Goal: Entertainment & Leisure: Consume media (video, audio)

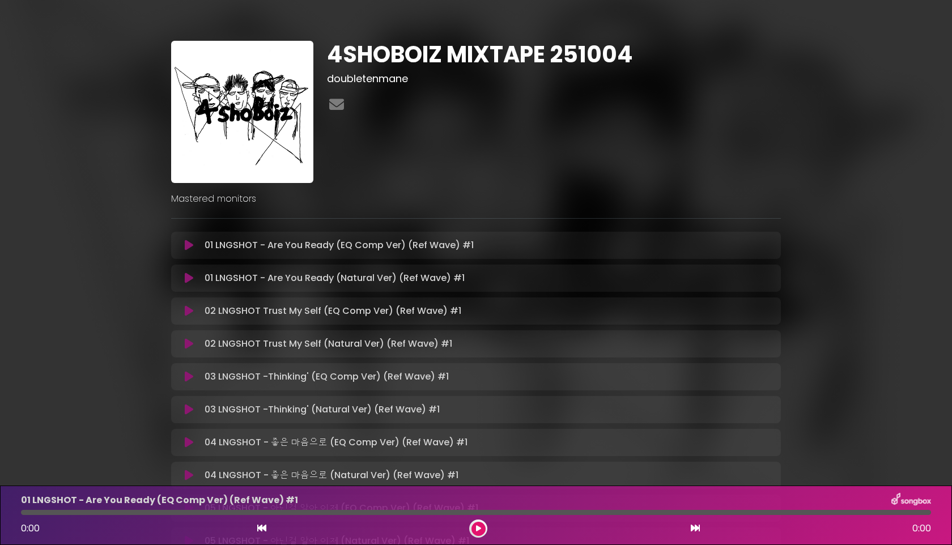
click at [187, 277] on icon at bounding box center [189, 278] width 9 height 11
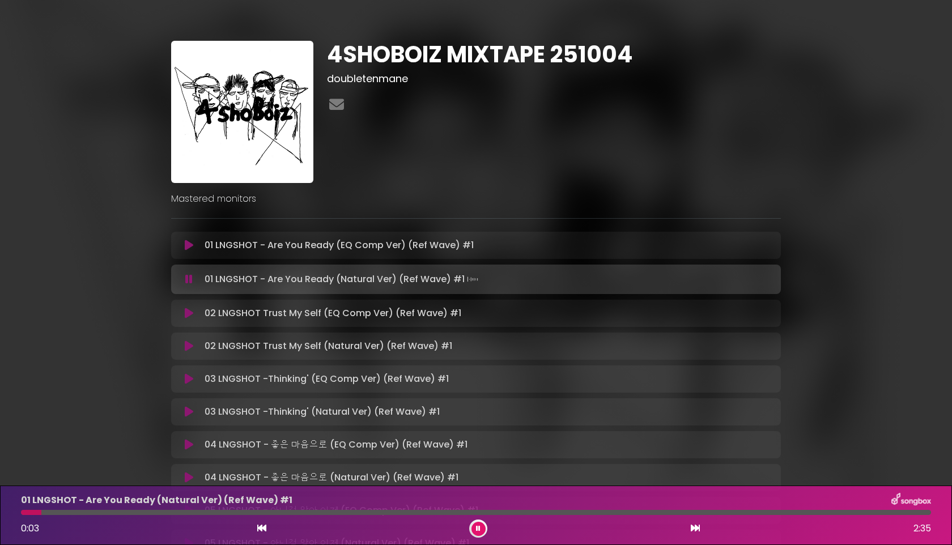
click at [425, 208] on div "4SHOBOIZ MIXTAPE 251004 doubletenmane Mastered monitors" at bounding box center [476, 400] width 624 height 719
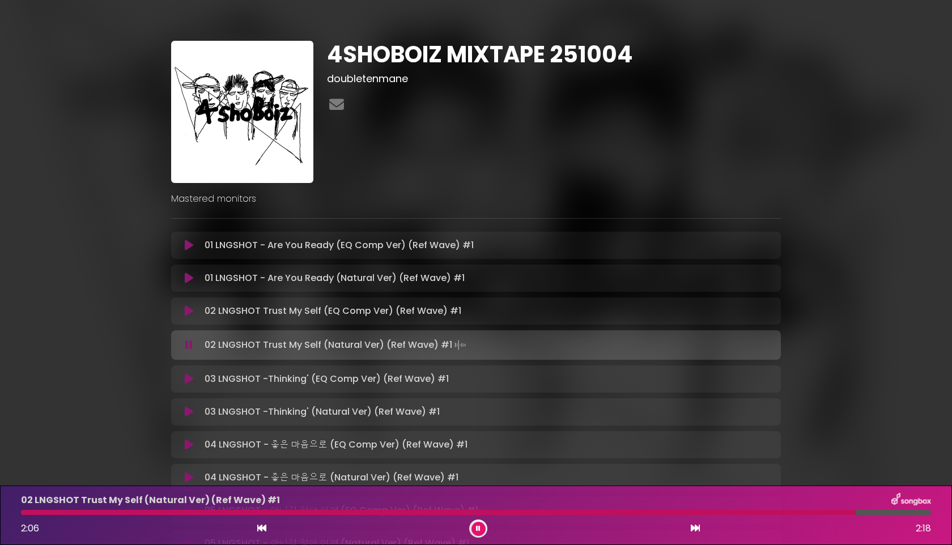
click at [187, 408] on icon at bounding box center [189, 411] width 9 height 11
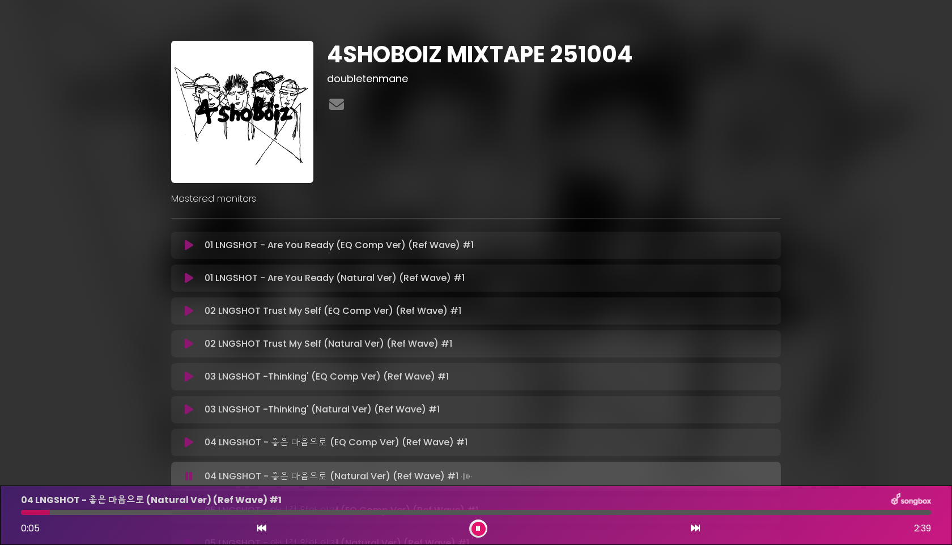
click at [479, 530] on icon at bounding box center [478, 528] width 5 height 7
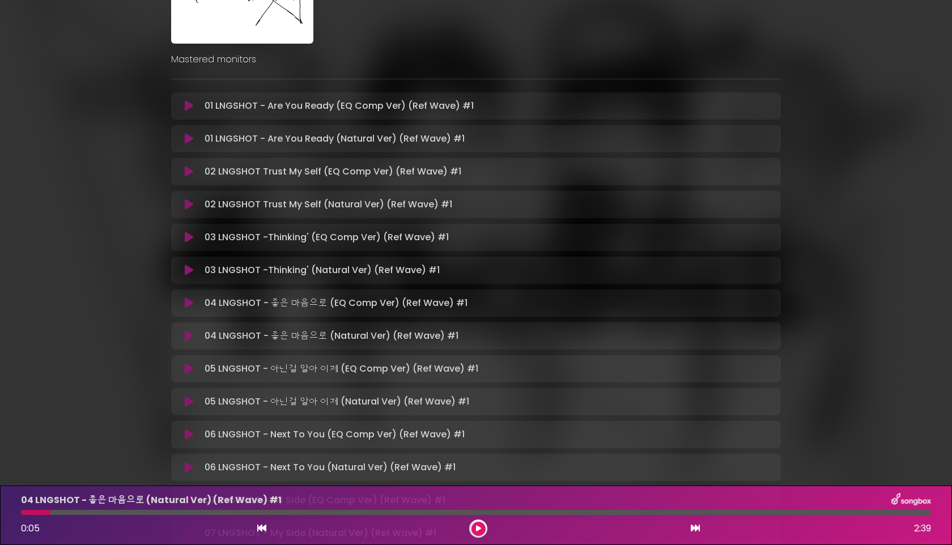
scroll to position [174, 0]
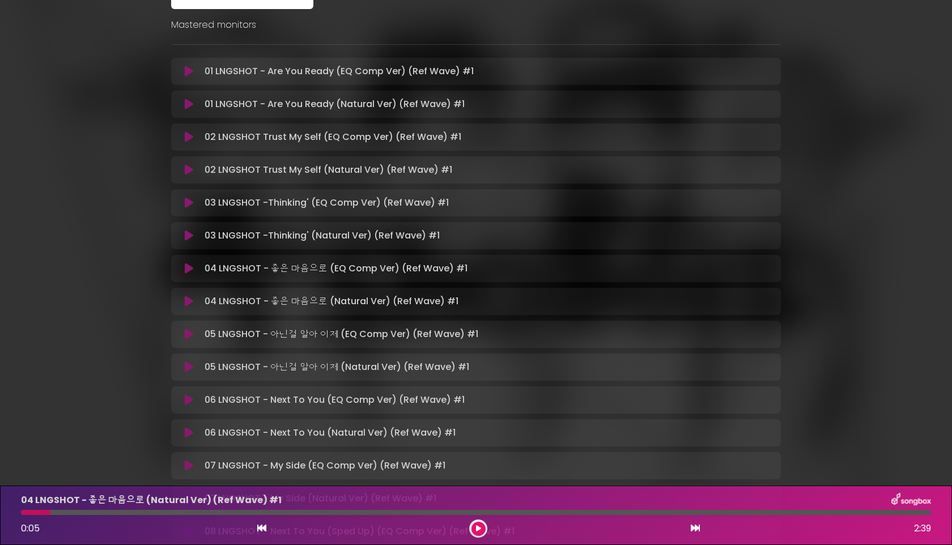
click at [180, 338] on button at bounding box center [189, 334] width 22 height 11
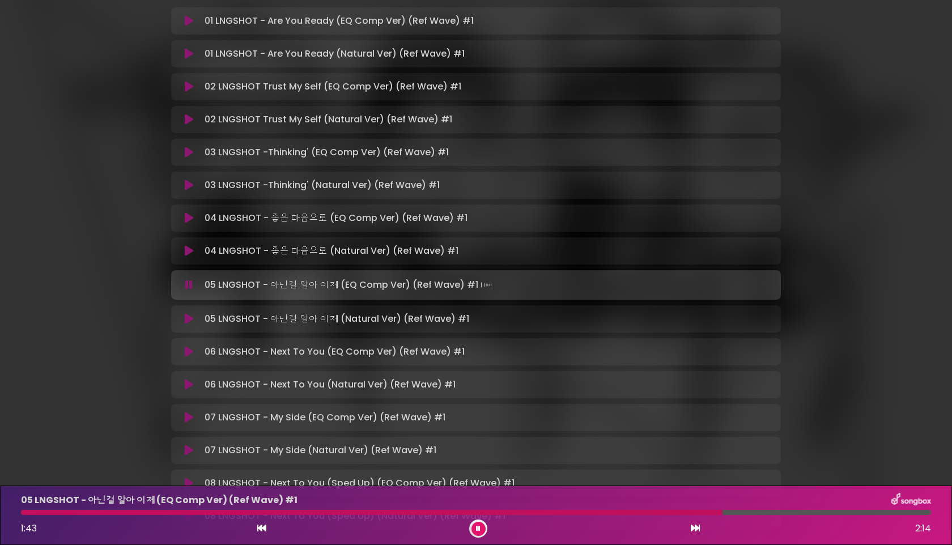
scroll to position [225, 0]
click at [190, 382] on icon at bounding box center [189, 384] width 9 height 11
